Goal: Transaction & Acquisition: Purchase product/service

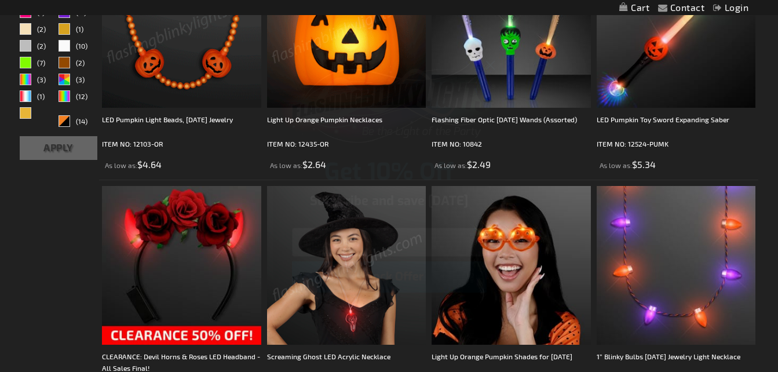
scroll to position [407, 0]
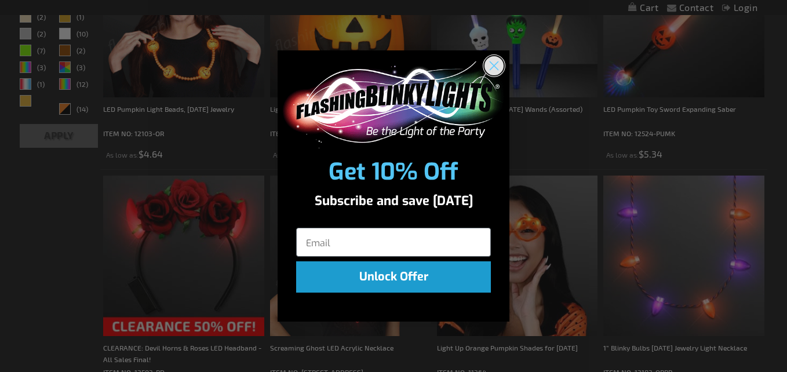
click at [495, 62] on circle "Close dialog" at bounding box center [493, 65] width 19 height 19
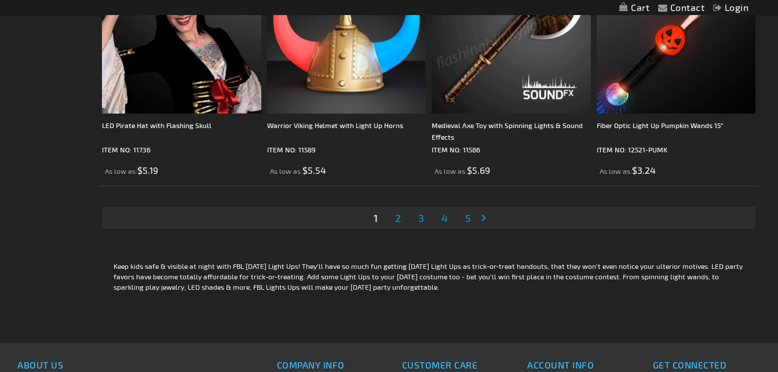
scroll to position [3709, 0]
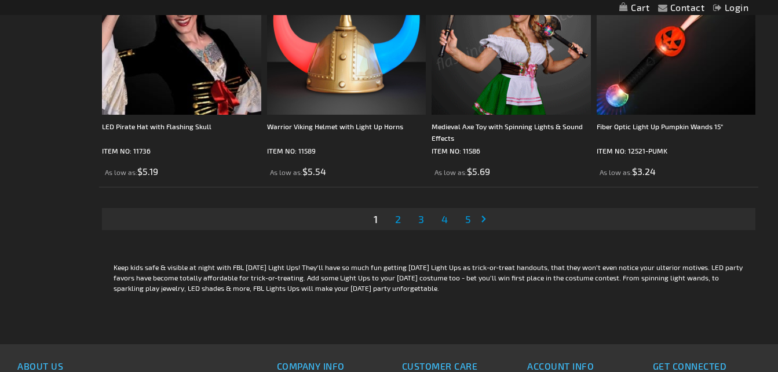
click at [399, 219] on span "2" at bounding box center [398, 219] width 6 height 13
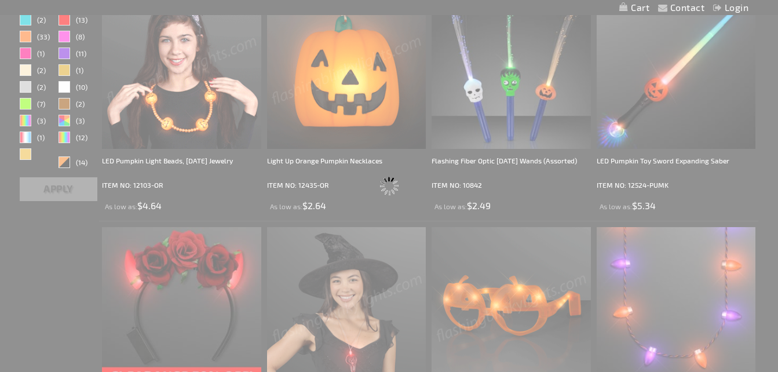
scroll to position [0, 0]
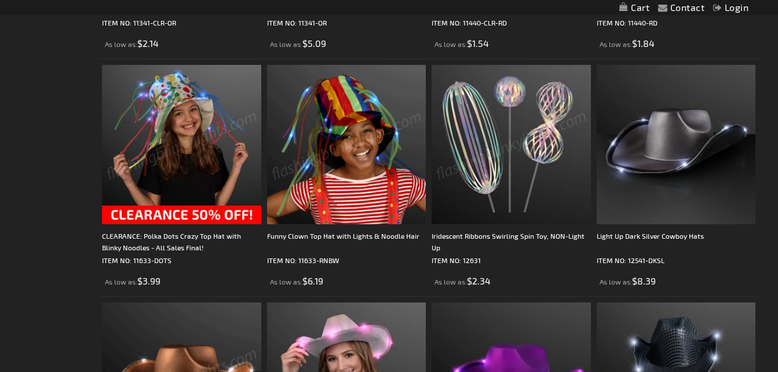
scroll to position [695, 0]
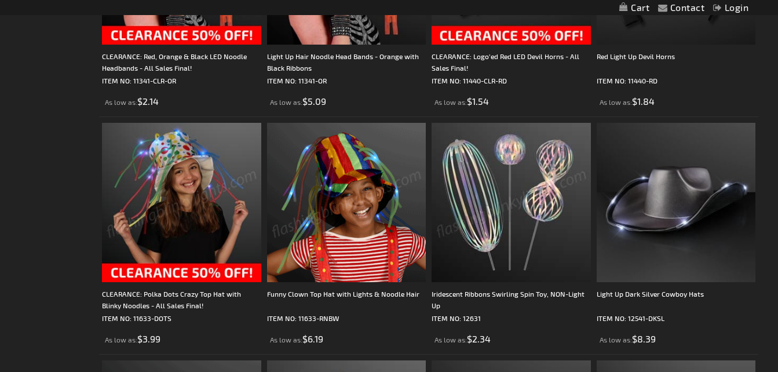
click at [188, 204] on img at bounding box center [181, 202] width 159 height 159
